Goal: Find specific page/section: Find specific page/section

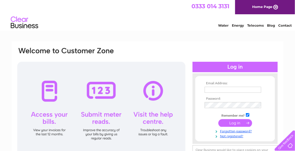
click at [214, 89] on input "text" at bounding box center [232, 90] width 57 height 6
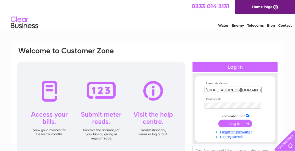
type input "phillipsoftroon@gmail.com"
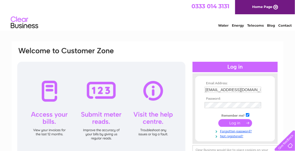
click at [234, 122] on input "submit" at bounding box center [235, 123] width 34 height 8
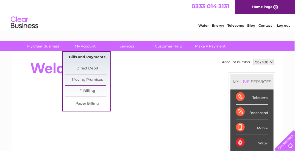
click at [85, 55] on link "Bills and Payments" at bounding box center [87, 57] width 45 height 11
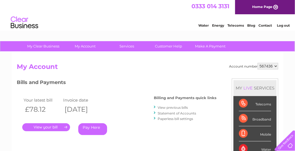
click at [46, 127] on link "." at bounding box center [46, 127] width 48 height 8
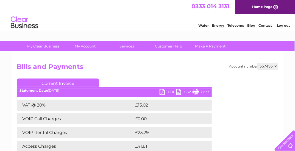
click at [172, 93] on link "PDF" at bounding box center [167, 93] width 16 height 8
